Goal: Task Accomplishment & Management: Use online tool/utility

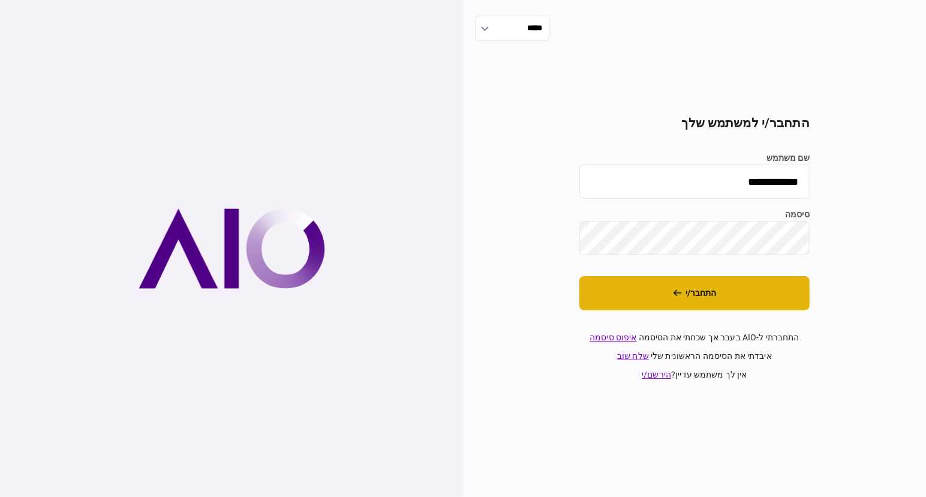
click at [726, 299] on button "התחבר/י" at bounding box center [694, 293] width 230 height 34
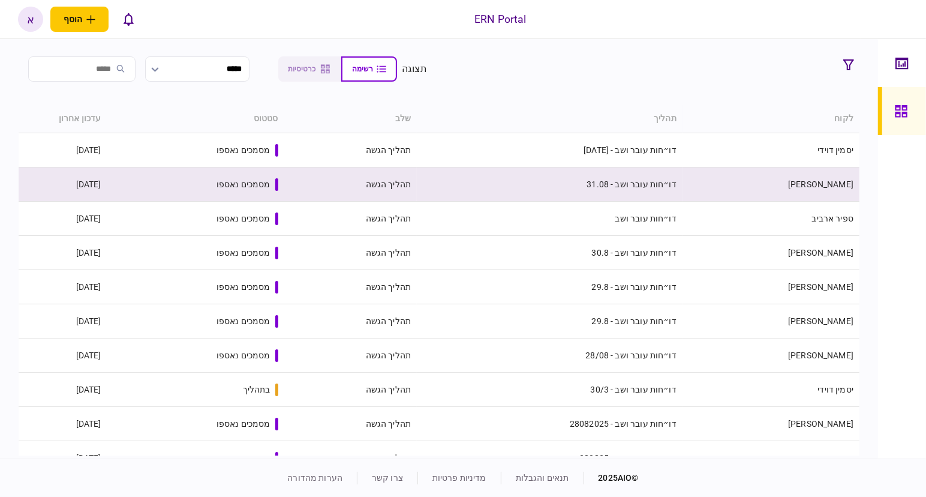
click at [510, 182] on td "דו״חות עובר ושב - 31.08" at bounding box center [550, 184] width 266 height 34
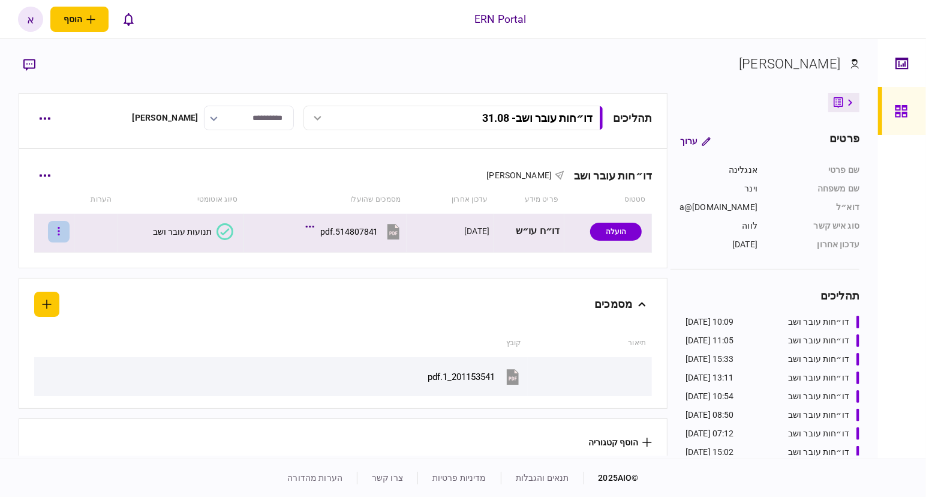
click at [60, 232] on icon "button" at bounding box center [59, 231] width 2 height 11
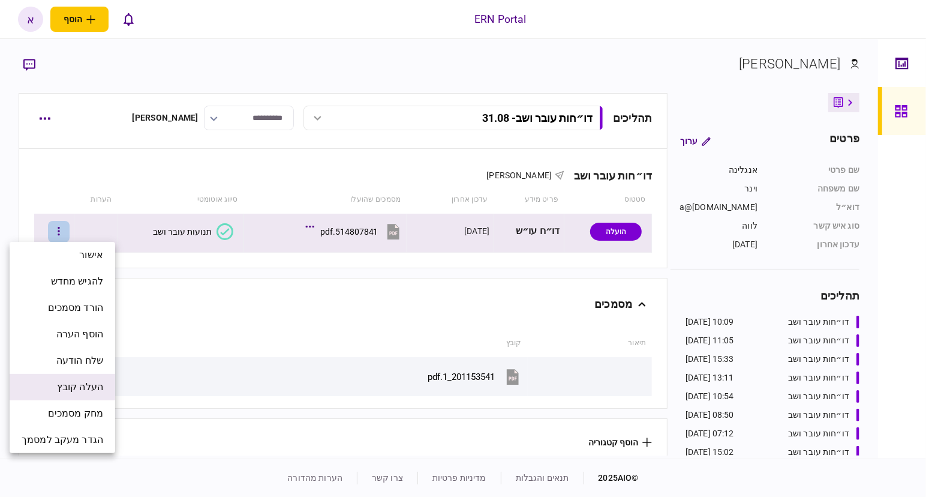
click at [80, 387] on span "העלה קובץ" at bounding box center [80, 387] width 46 height 14
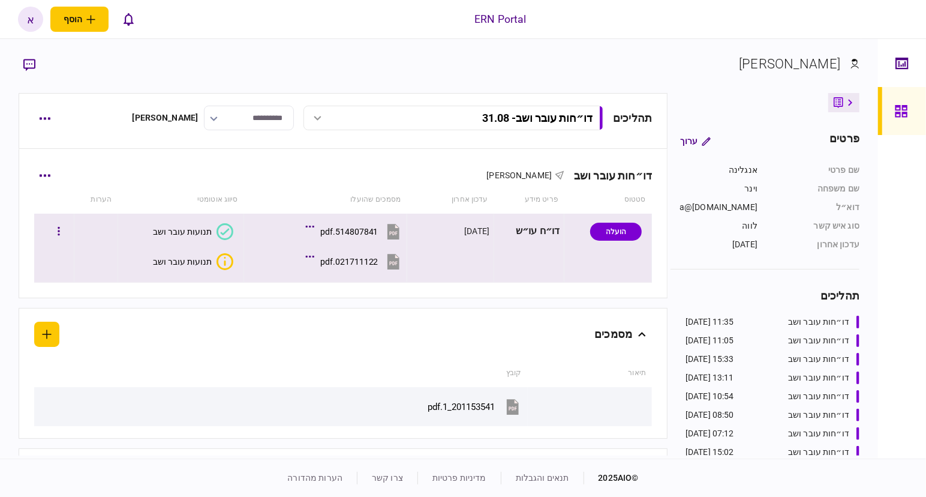
click at [196, 266] on button "תנועות עובר ושב" at bounding box center [193, 261] width 80 height 17
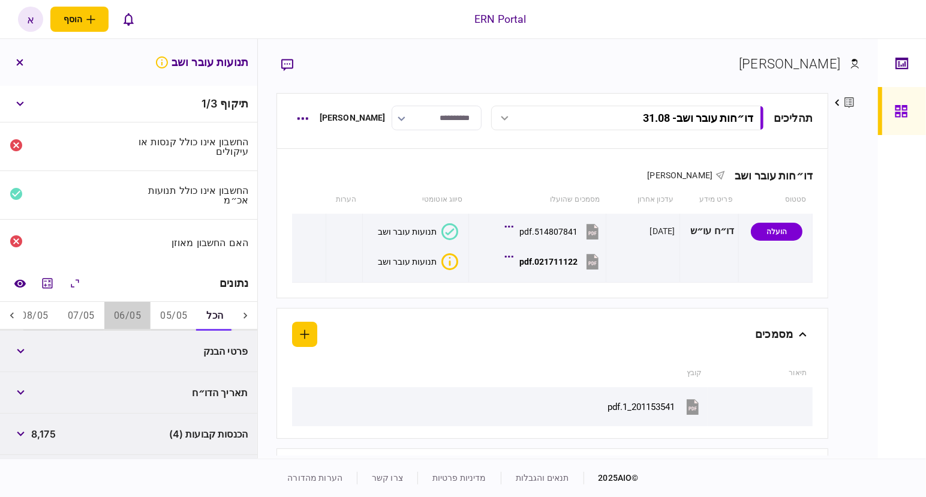
click at [121, 305] on button "06/05" at bounding box center [127, 316] width 46 height 29
